Goal: Task Accomplishment & Management: Complete application form

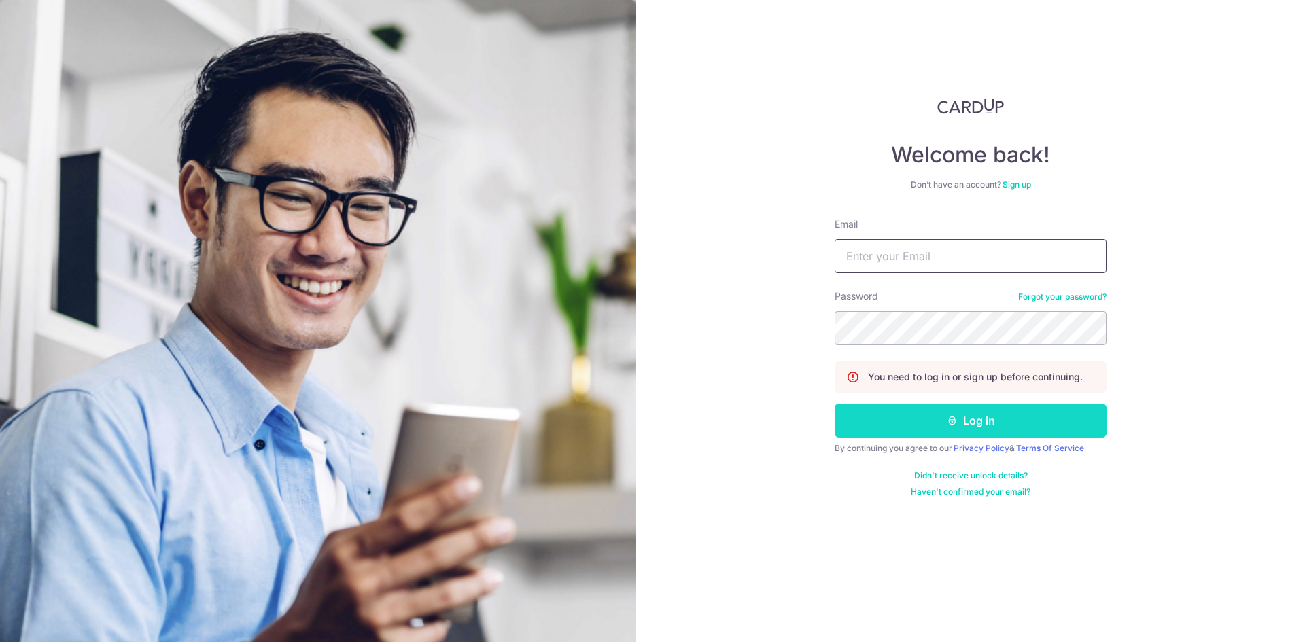
type input "[EMAIL_ADDRESS][DOMAIN_NAME]"
click at [944, 418] on button "Log in" at bounding box center [971, 421] width 272 height 34
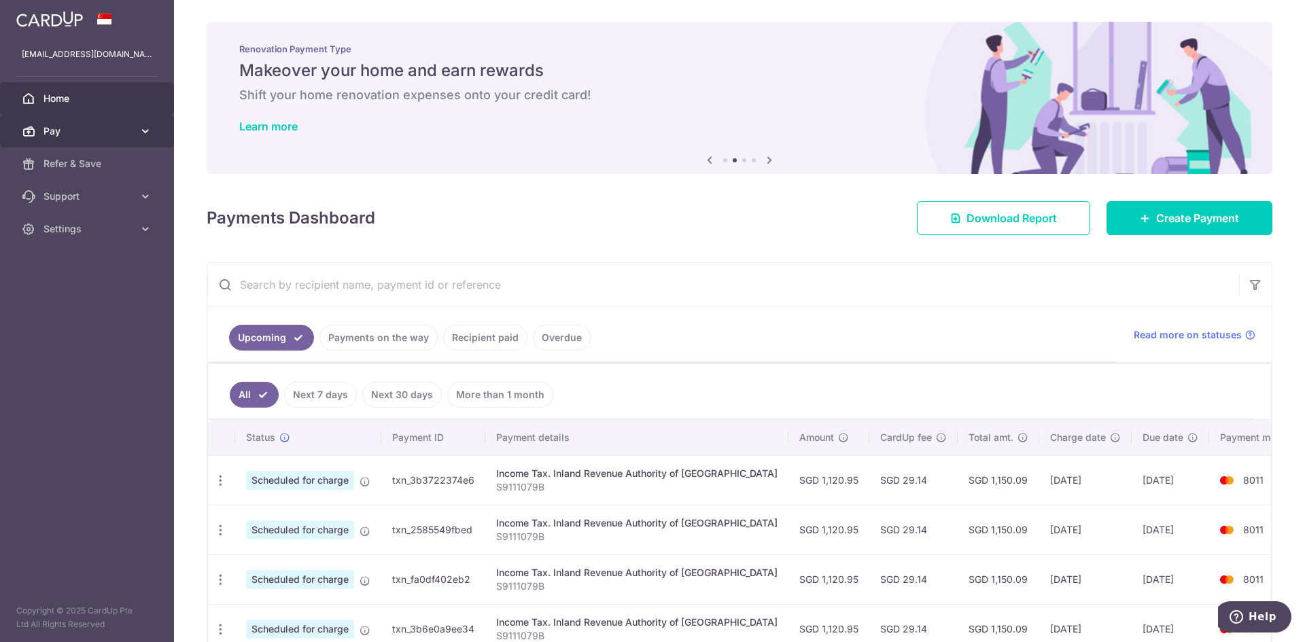
click at [120, 136] on span "Pay" at bounding box center [89, 131] width 90 height 14
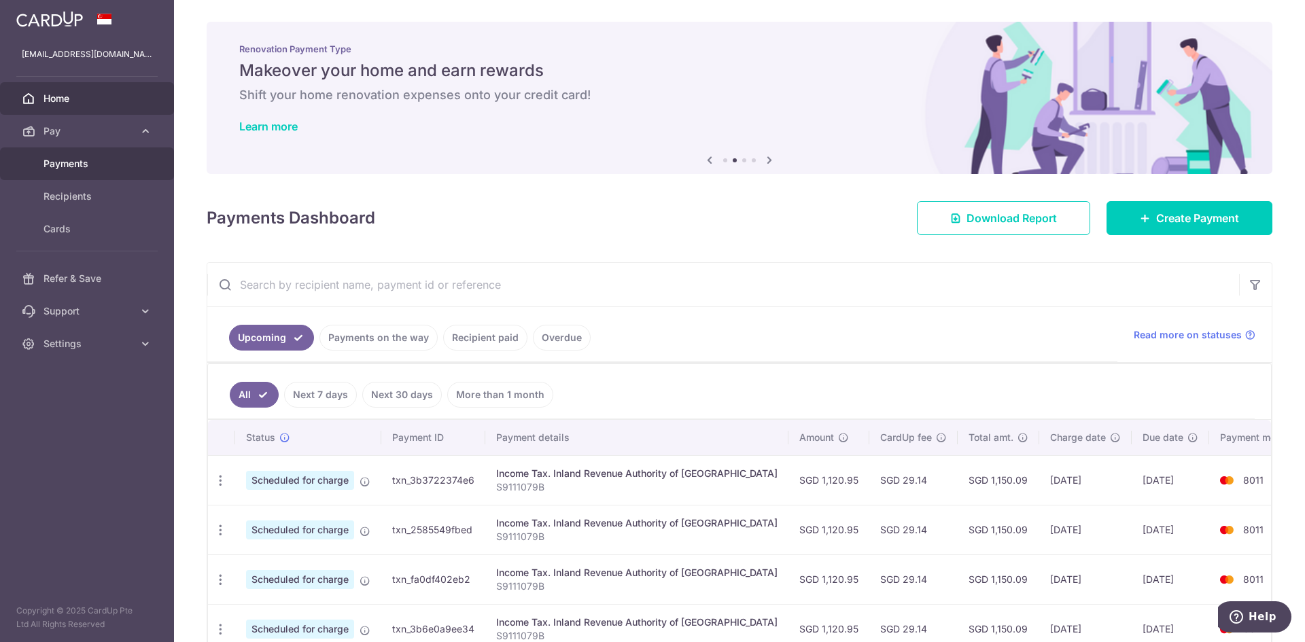
click at [96, 168] on span "Payments" at bounding box center [89, 164] width 90 height 14
